Goal: Information Seeking & Learning: Learn about a topic

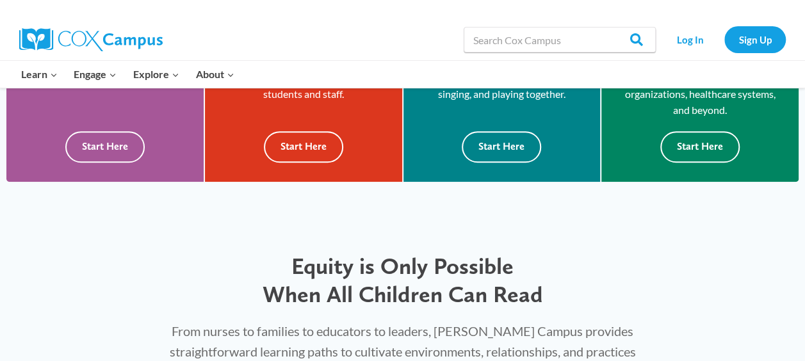
scroll to position [448, 0]
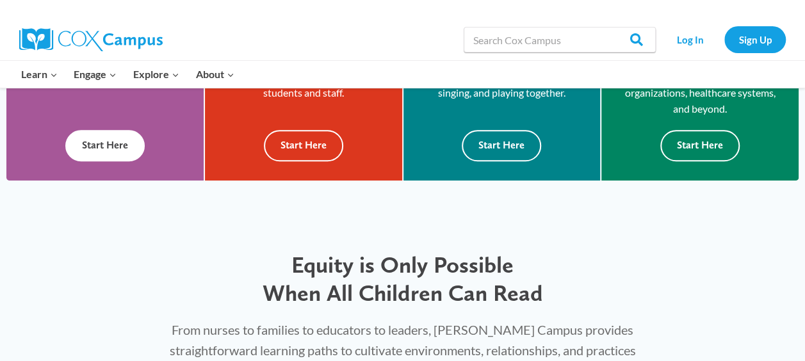
click at [90, 145] on button "Start Here" at bounding box center [104, 145] width 79 height 31
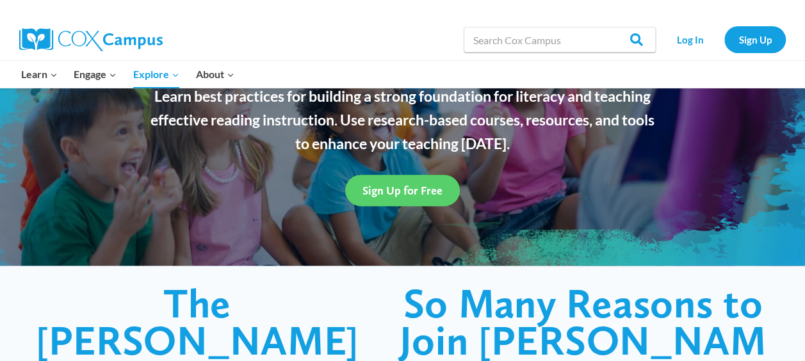
scroll to position [192, 0]
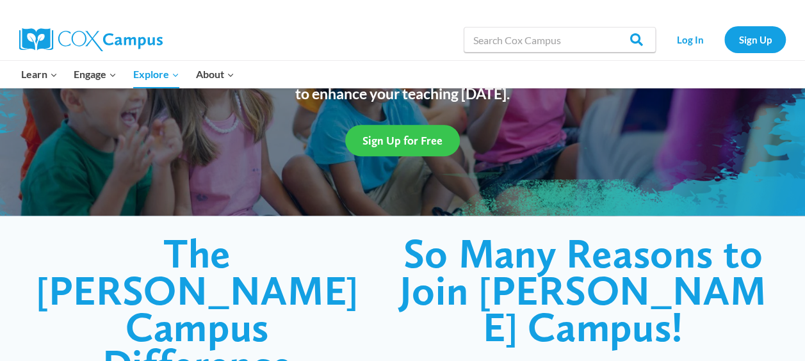
click at [408, 140] on span "Sign Up for Free" at bounding box center [402, 140] width 80 height 13
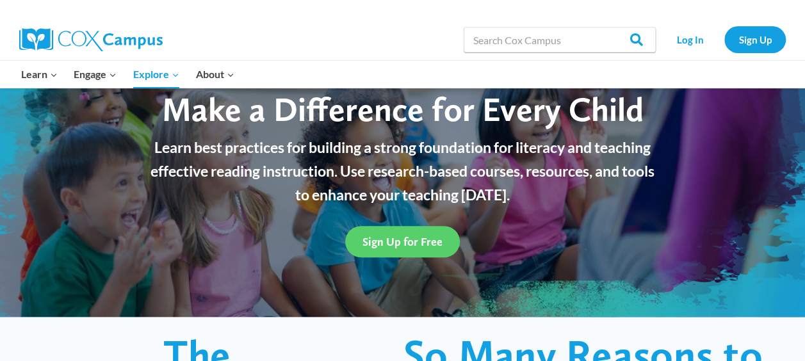
scroll to position [64, 0]
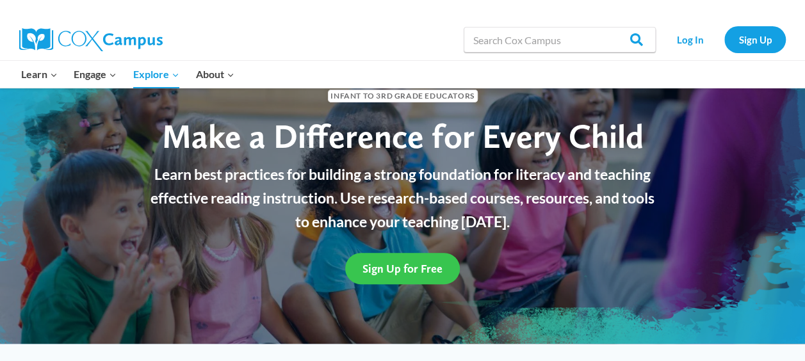
click at [396, 279] on link "Sign Up for Free" at bounding box center [402, 268] width 115 height 31
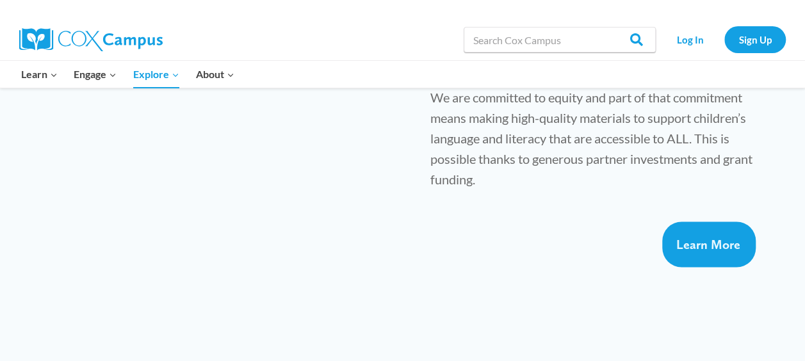
scroll to position [1024, 0]
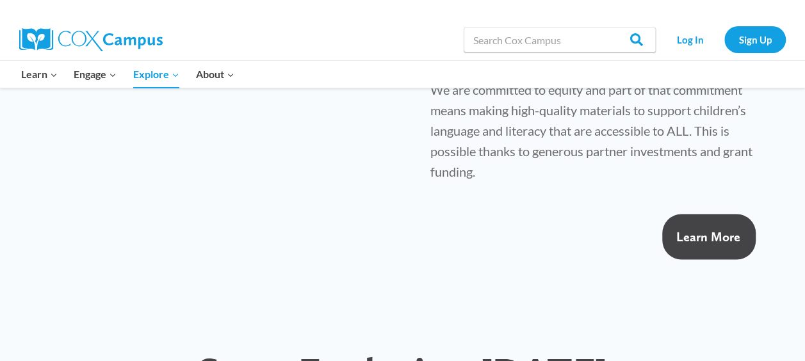
click at [713, 229] on span "Learn More" at bounding box center [708, 236] width 64 height 15
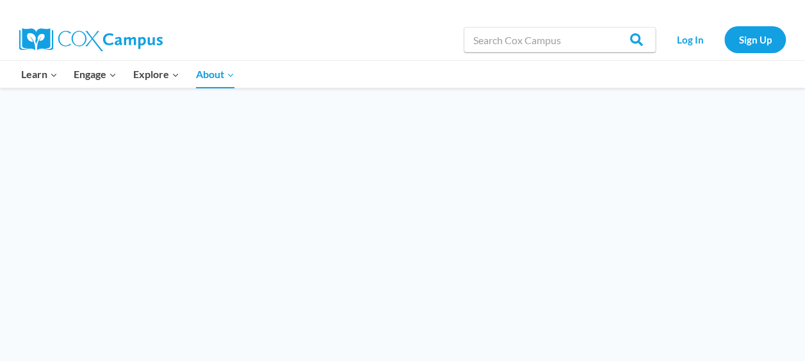
scroll to position [1408, 0]
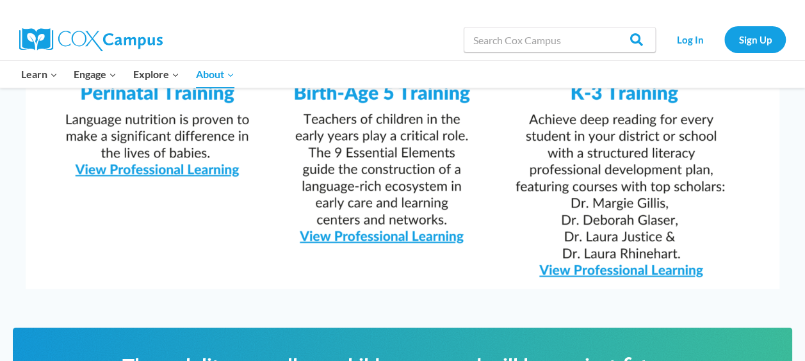
click at [403, 202] on img at bounding box center [402, 23] width 753 height 533
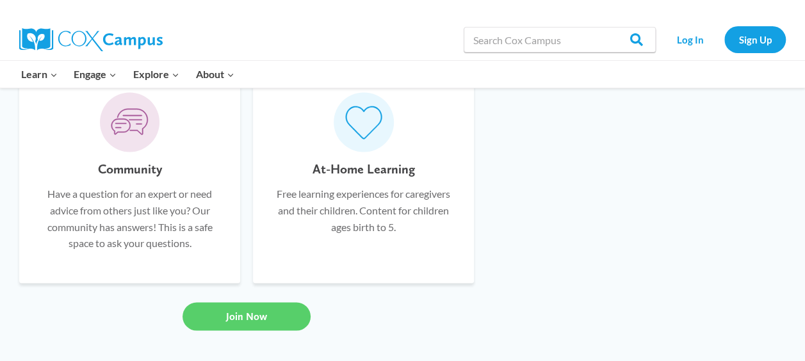
scroll to position [1024, 0]
click at [357, 169] on h6 "At-Home Learning" at bounding box center [363, 168] width 102 height 20
click at [255, 308] on link "Join Now" at bounding box center [246, 315] width 128 height 28
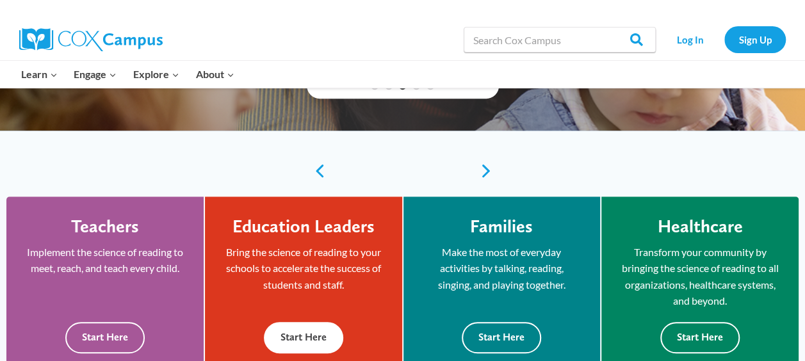
scroll to position [320, 0]
